Goal: Transaction & Acquisition: Purchase product/service

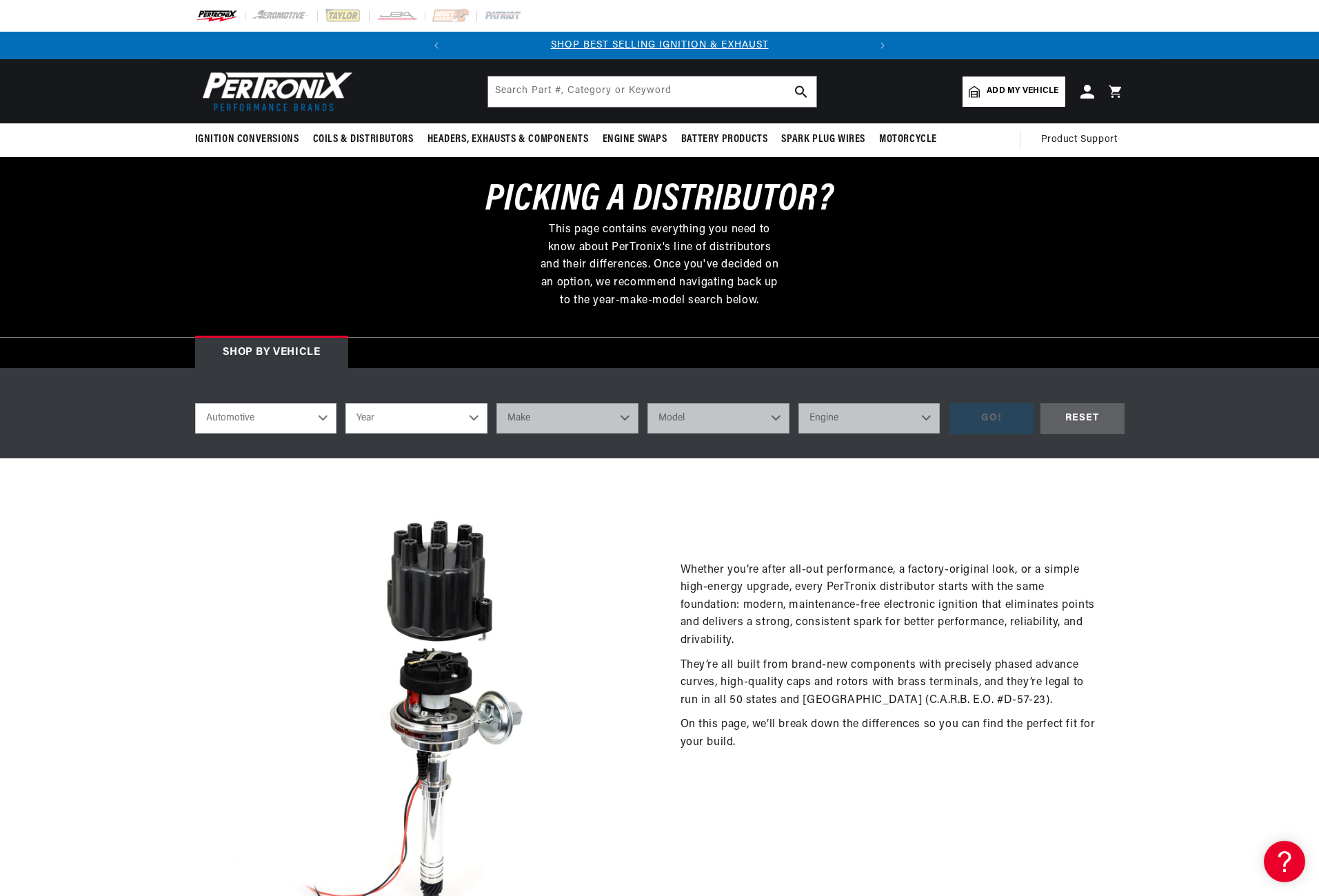
click at [324, 419] on select "Automotive Agricultural Industrial Marine Motorcycle" at bounding box center [266, 418] width 142 height 30
click at [195, 403] on select "Automotive Agricultural Industrial Marine Motorcycle" at bounding box center [266, 418] width 142 height 30
select select "Marine"
click at [476, 415] on select "Year 1987 1986 1985 1983 1982 1981 1980 1979 1978 1977 1976 1975 1974 1973 1972…" at bounding box center [417, 418] width 142 height 30
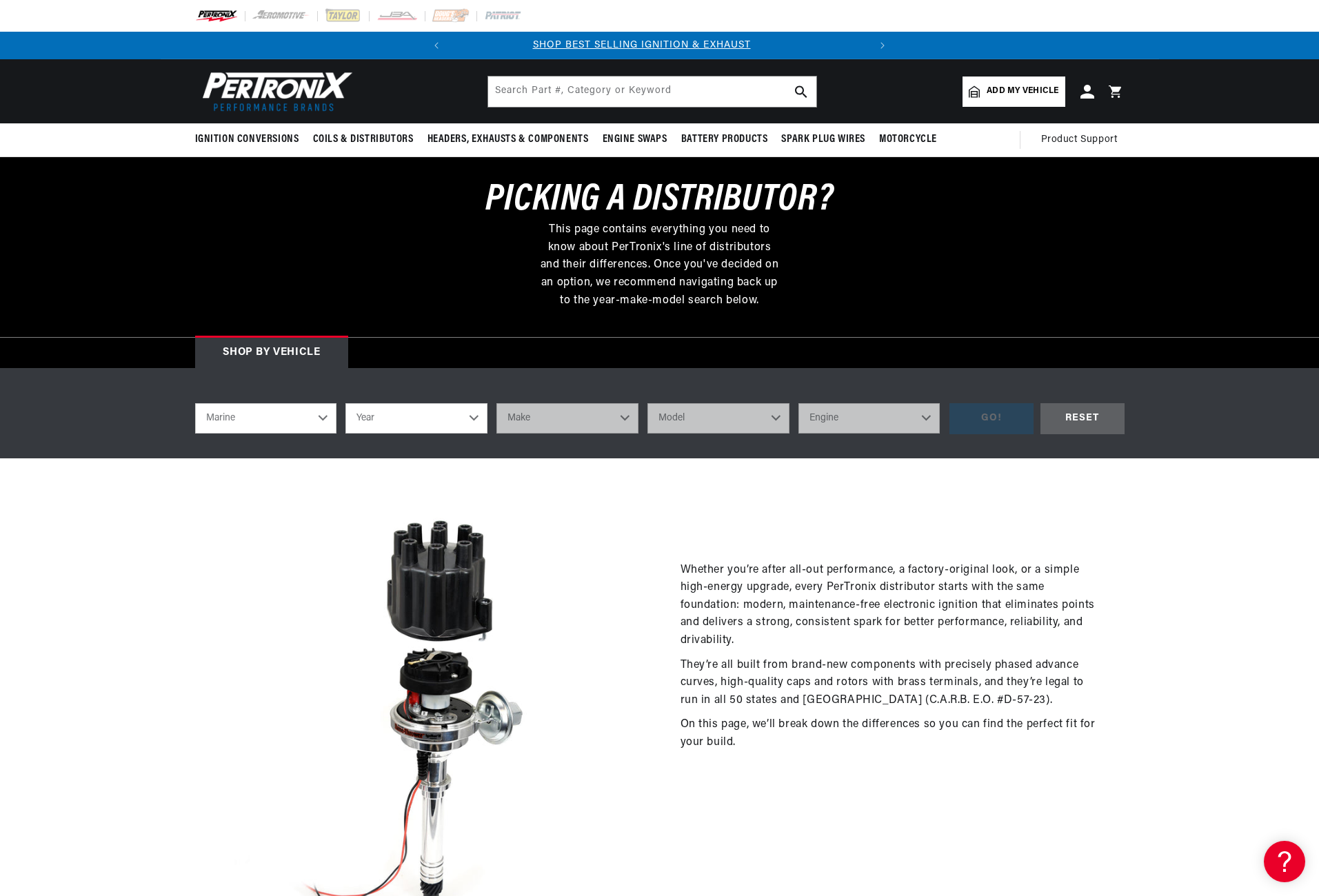
scroll to position [0, 0]
click at [641, 521] on img at bounding box center [427, 715] width 465 height 465
click at [476, 418] on select "Year 1987 1986 1985 1983 1982 1981 1980 1979 1978 1977 1976 1975 1974 1973 1972…" at bounding box center [417, 418] width 142 height 30
click at [576, 473] on div "Whether you’re after all-out performance, a factory-original look, or a simple …" at bounding box center [660, 715] width 998 height 514
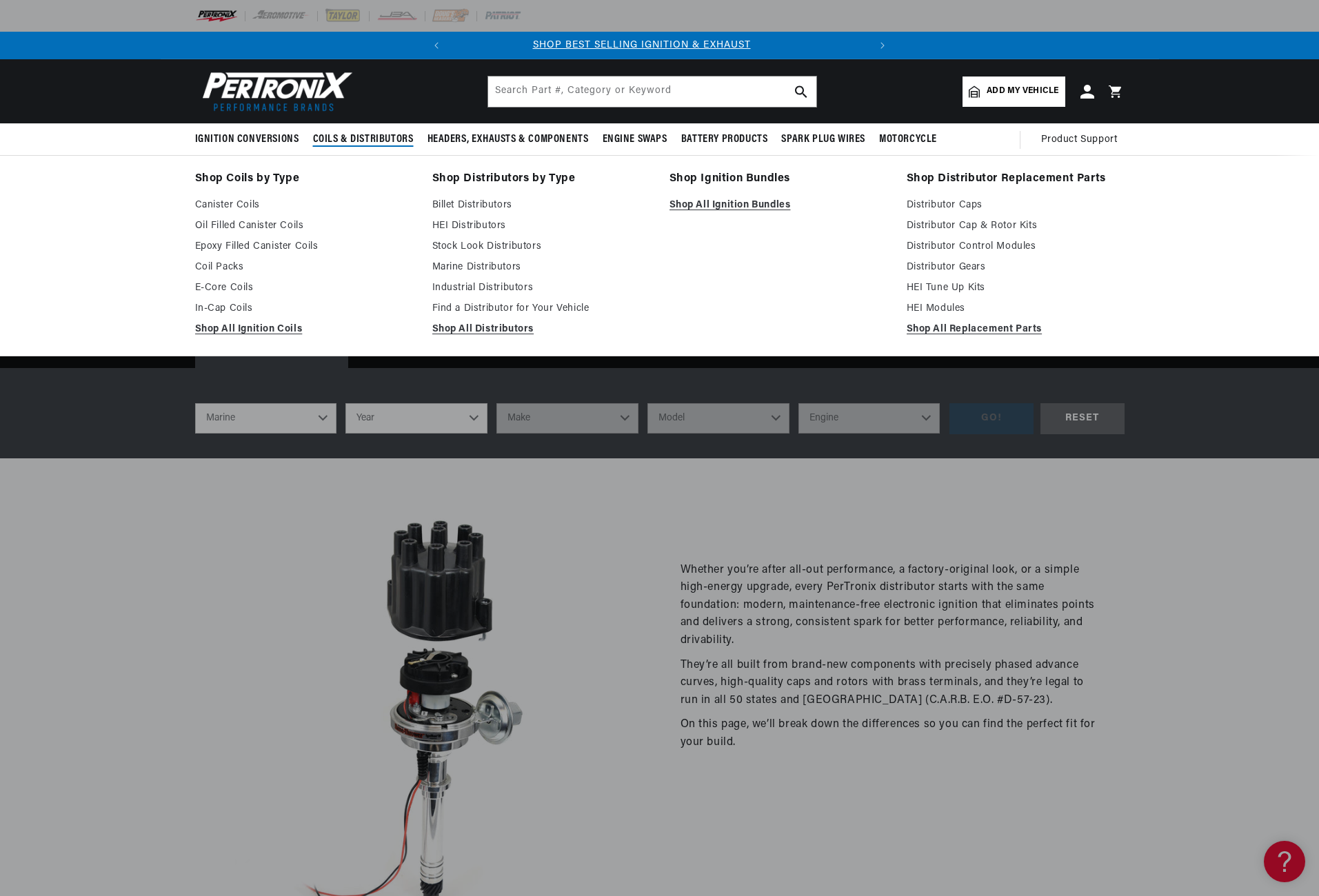
scroll to position [0, 0]
click at [478, 202] on link "Billet Distributors" at bounding box center [542, 206] width 218 height 17
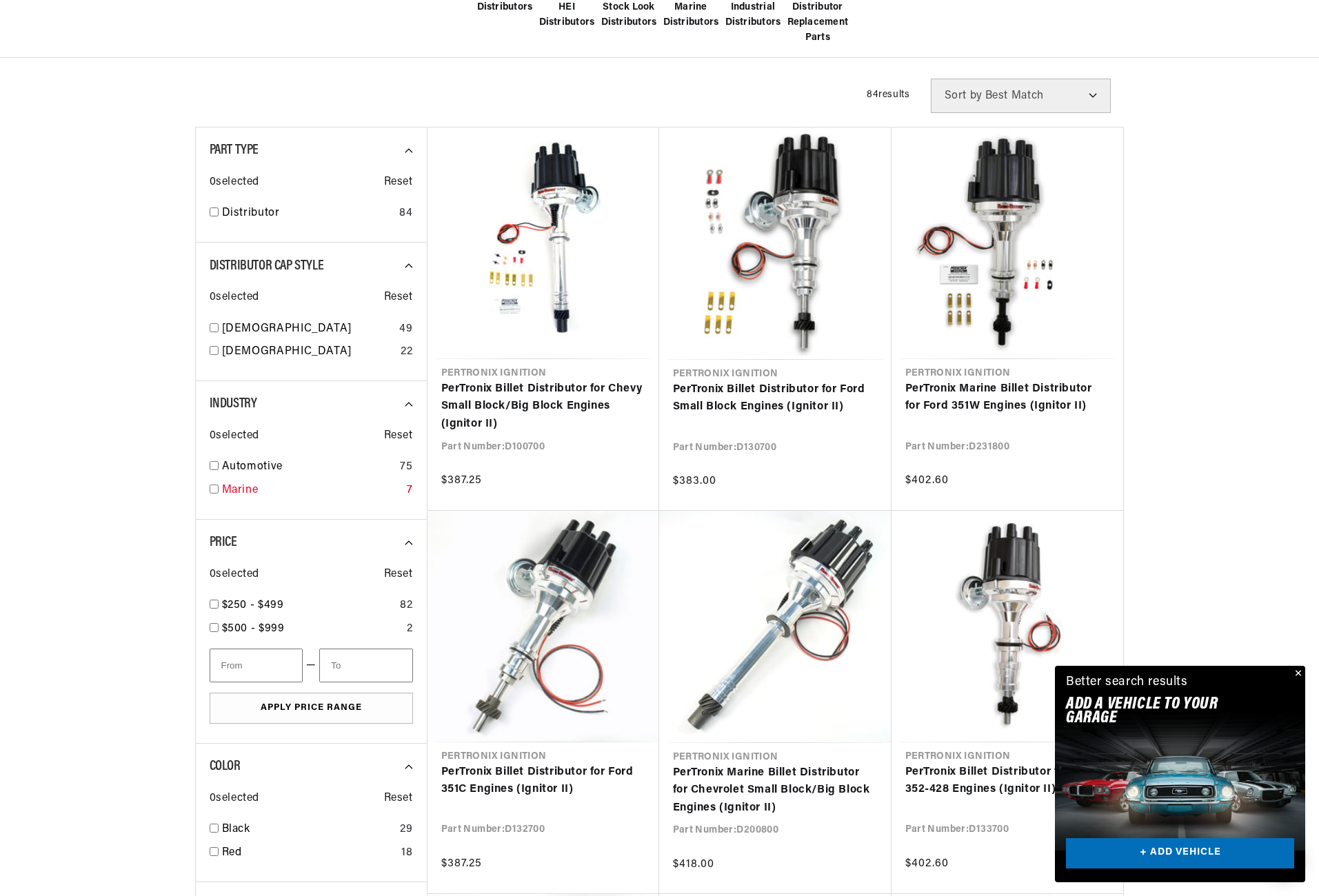
click at [215, 489] on input "checkbox" at bounding box center [214, 489] width 9 height 9
checkbox input "true"
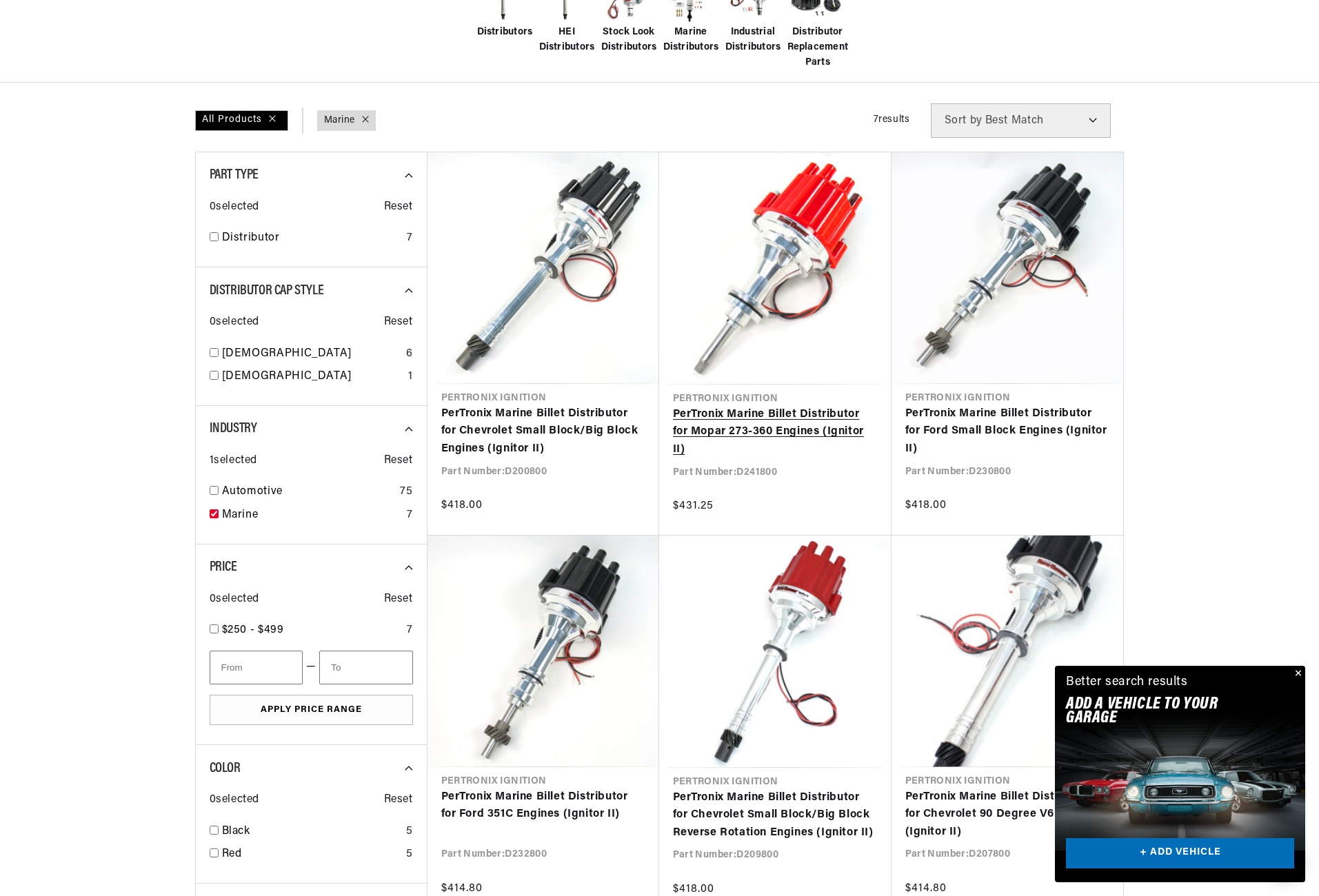
scroll to position [414, 0]
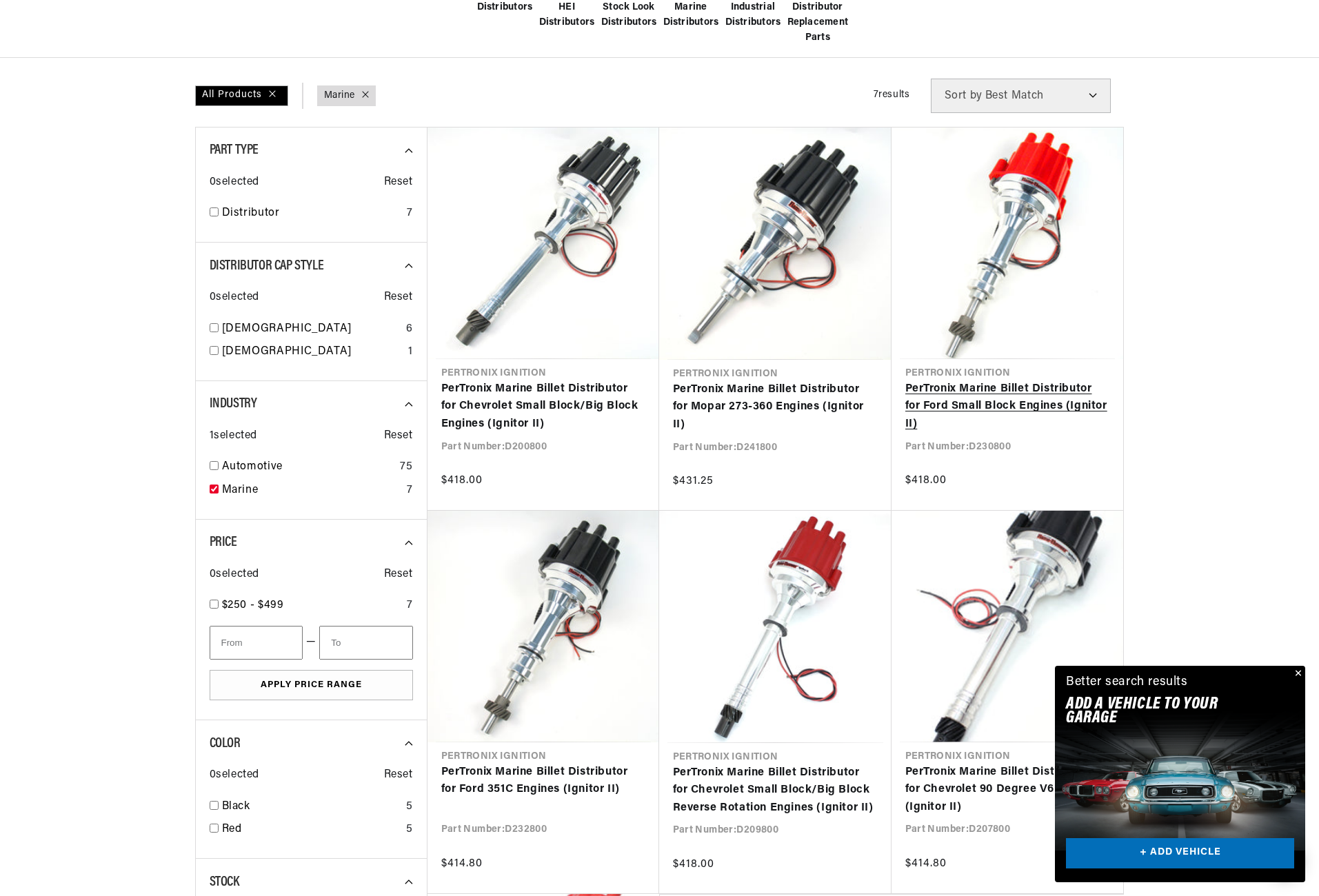
click at [1010, 389] on link "PerTronix Marine Billet Distributor for Ford Small Block Engines (Ignitor II)" at bounding box center [1007, 407] width 204 height 53
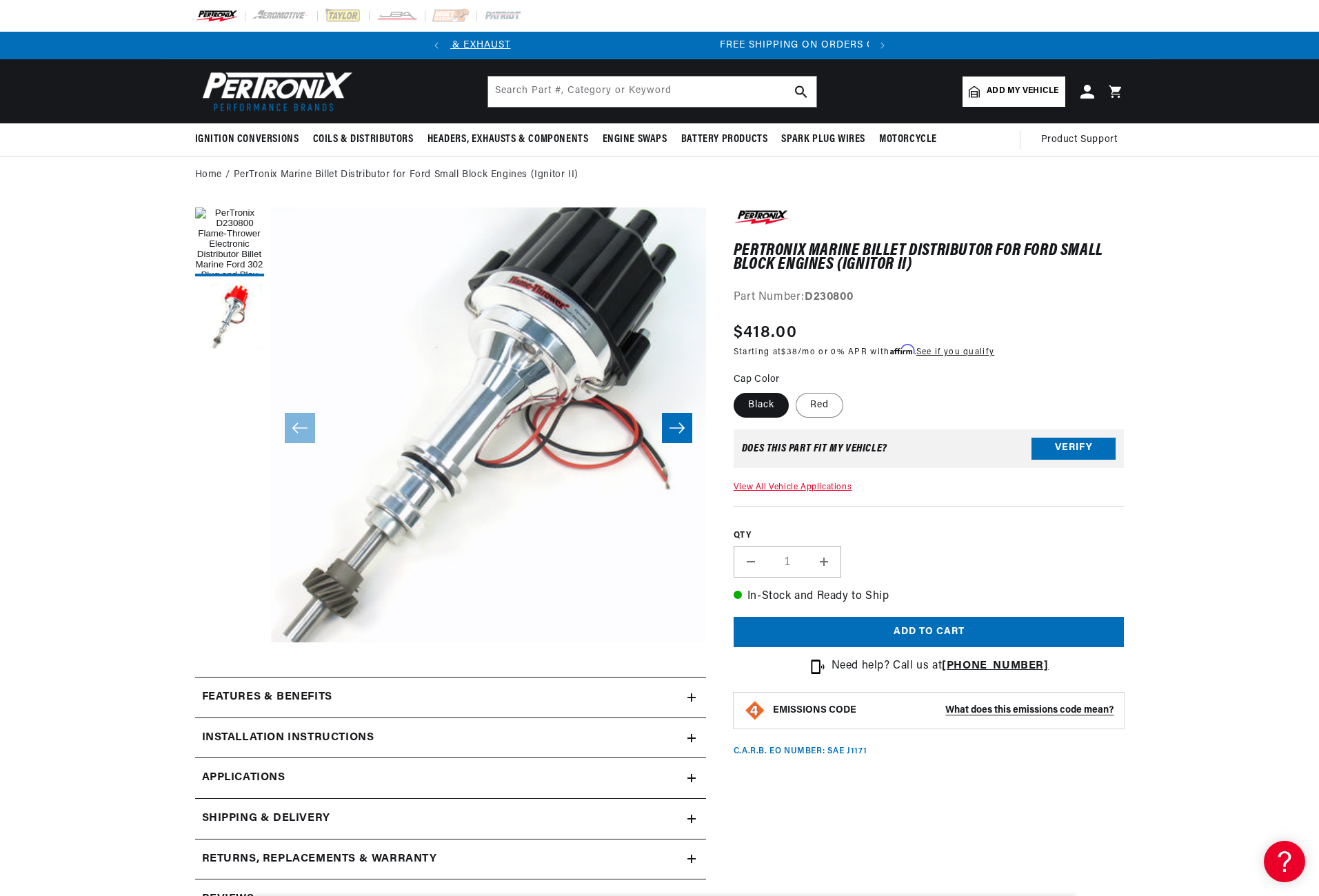
click at [692, 777] on icon at bounding box center [692, 778] width 0 height 8
click at [232, 302] on button "Load image 2 in gallery view" at bounding box center [229, 318] width 69 height 69
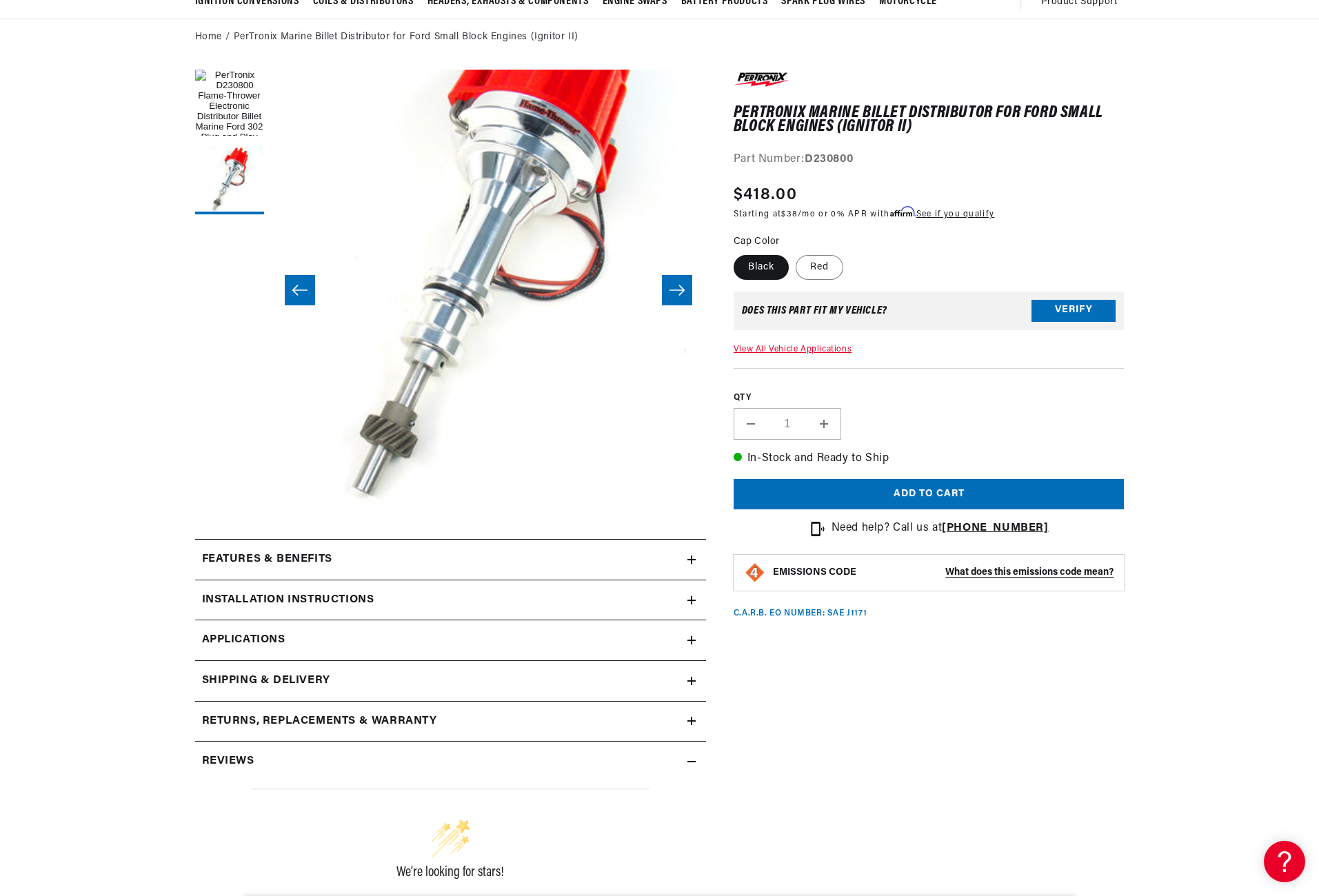
scroll to position [0, 0]
click at [691, 640] on icon at bounding box center [691, 640] width 8 height 0
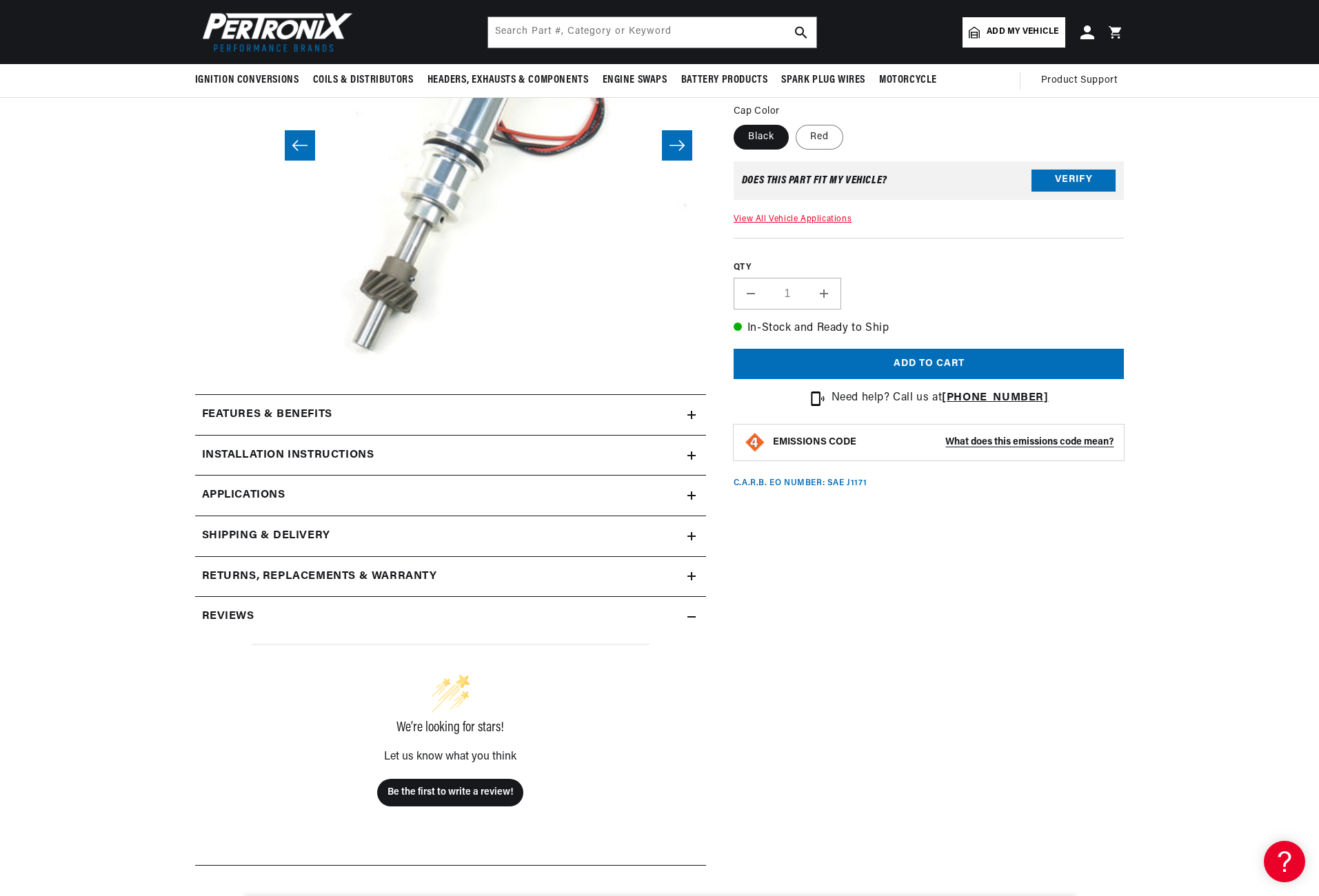
scroll to position [267, 0]
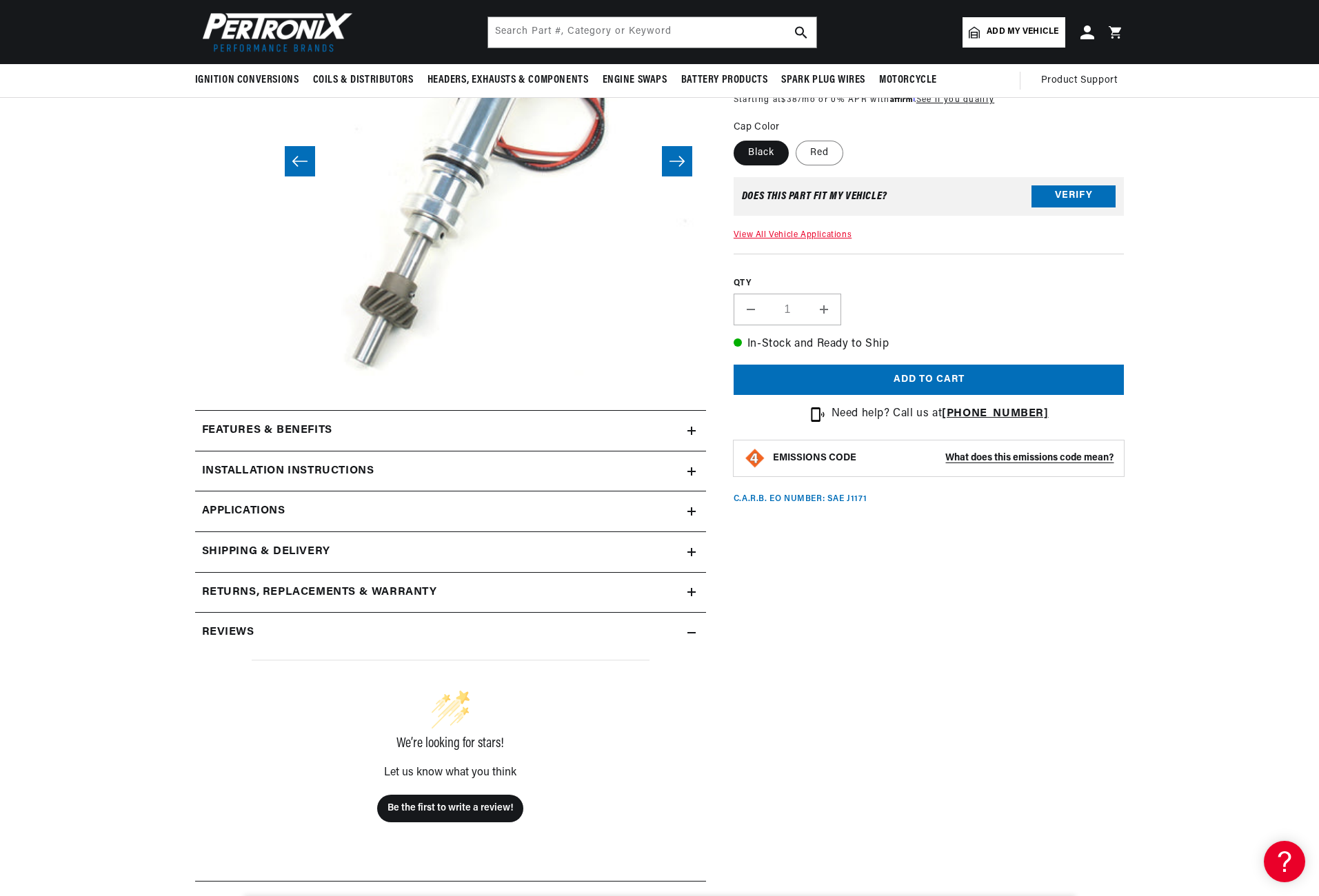
click at [692, 591] on icon at bounding box center [692, 592] width 0 height 8
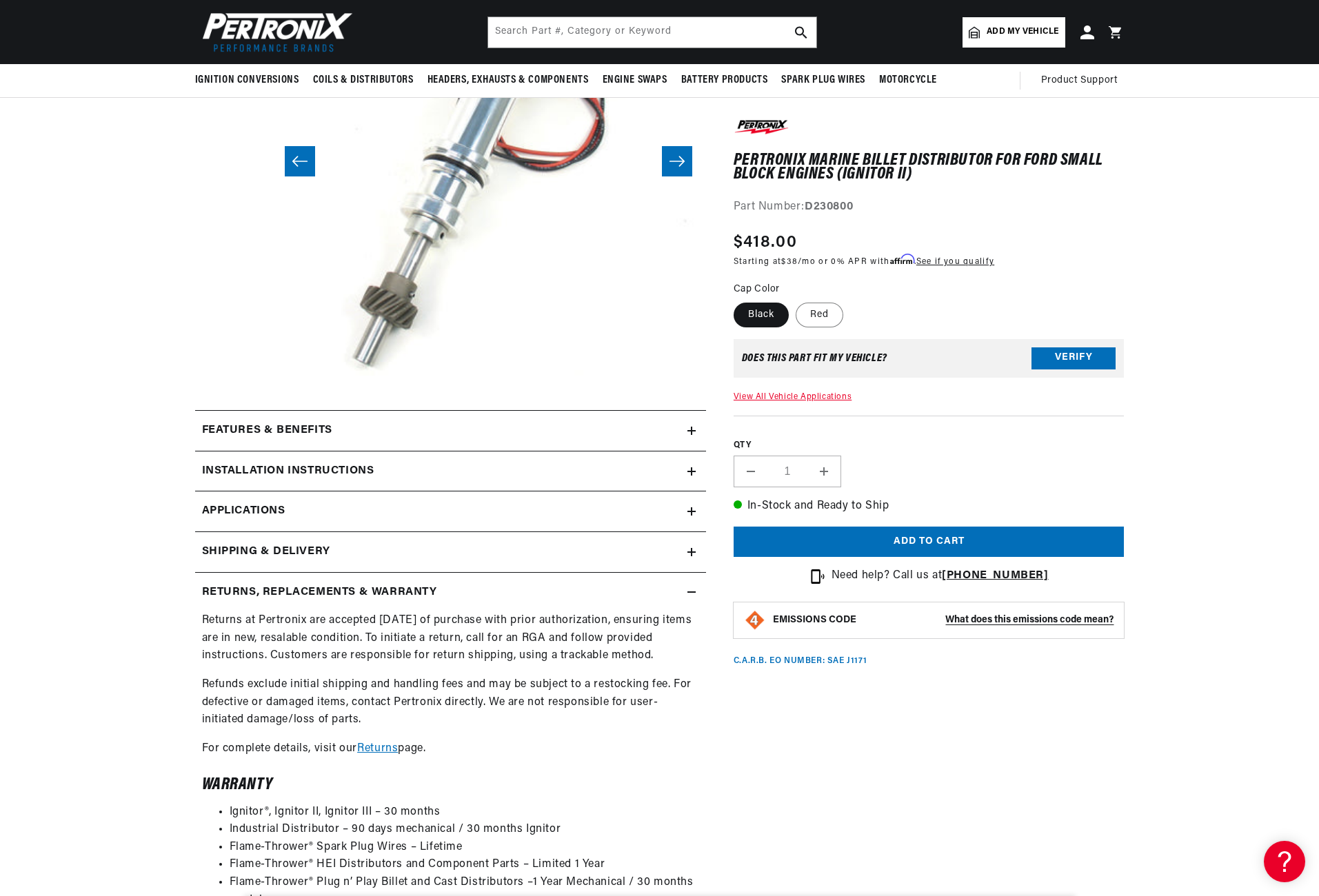
scroll to position [0, 0]
click at [692, 470] on icon at bounding box center [692, 471] width 0 height 8
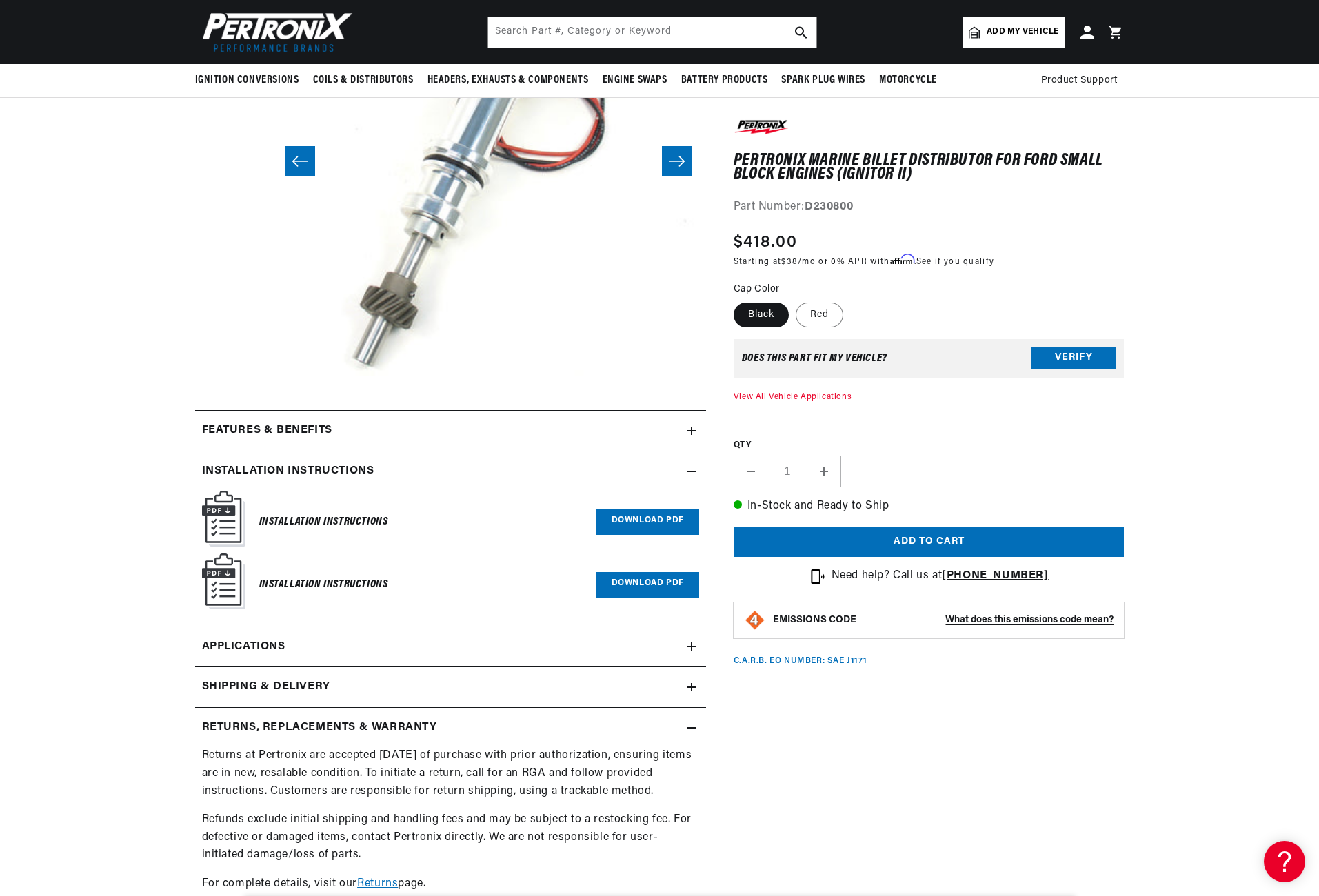
scroll to position [0, 418]
click at [692, 433] on icon at bounding box center [692, 430] width 0 height 8
